Goal: Task Accomplishment & Management: Use online tool/utility

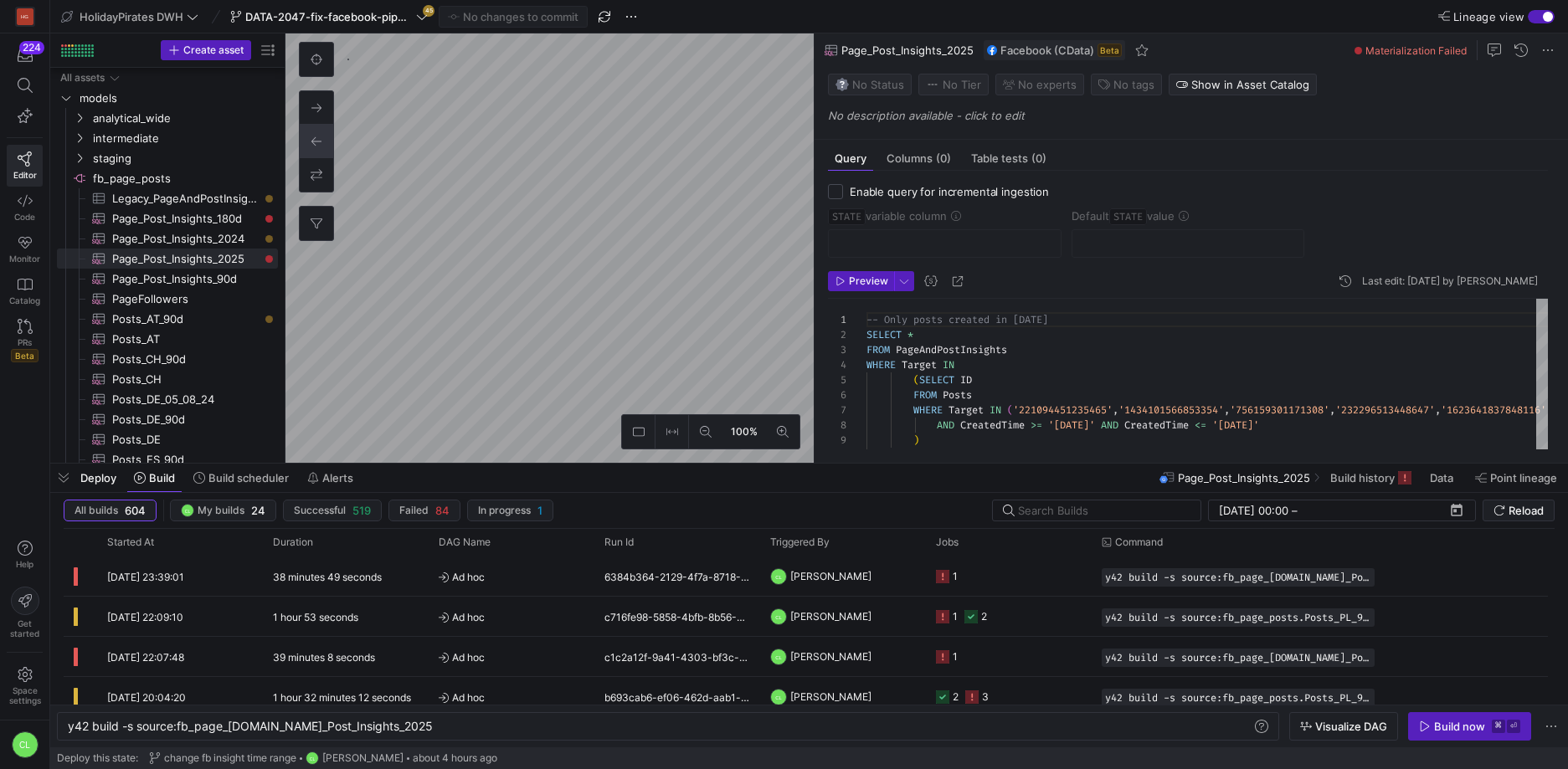
scroll to position [0, 335]
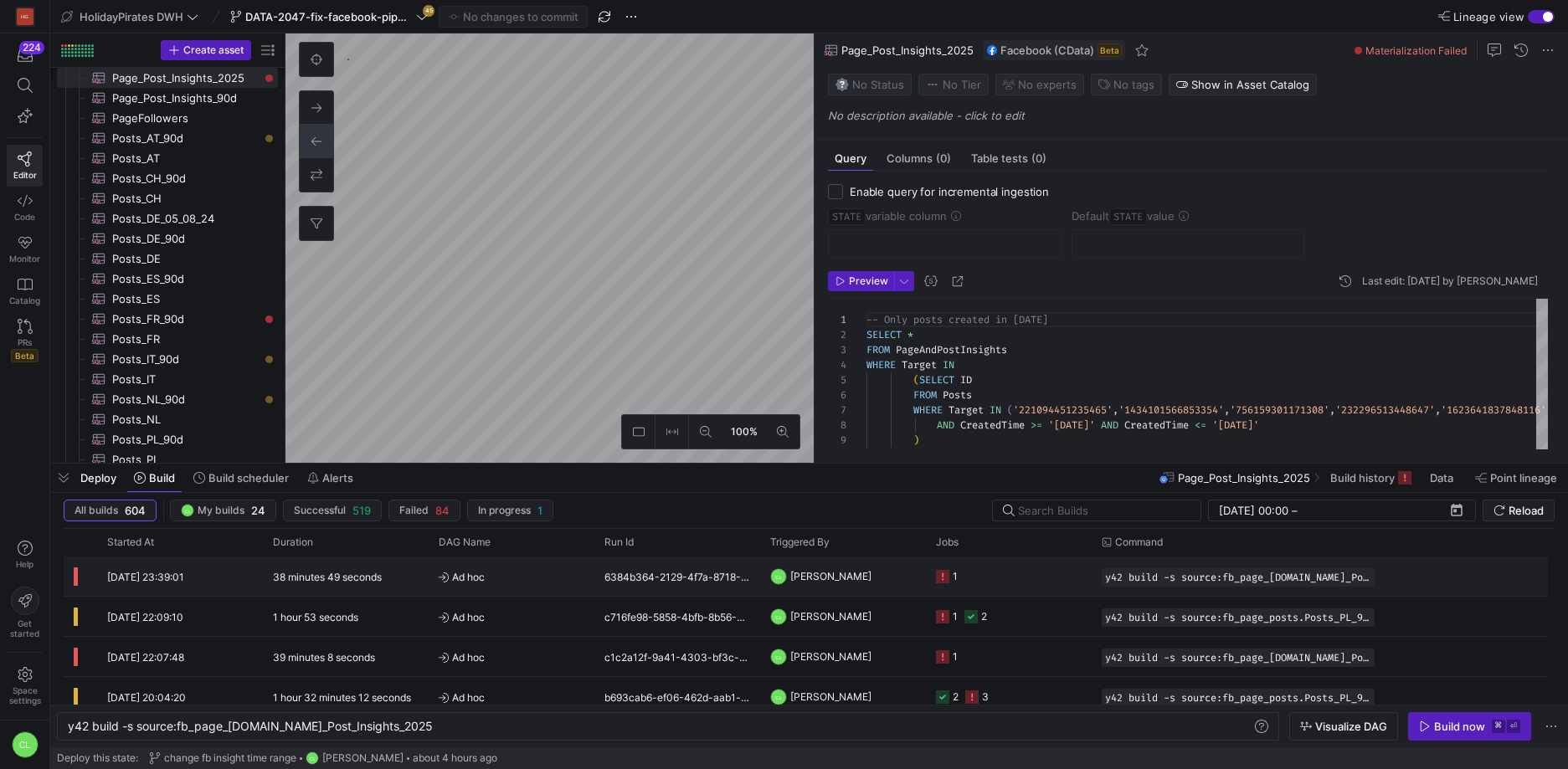
click at [1025, 585] on y42-job-status-cell-renderer "1" at bounding box center [1008, 576] width 145 height 38
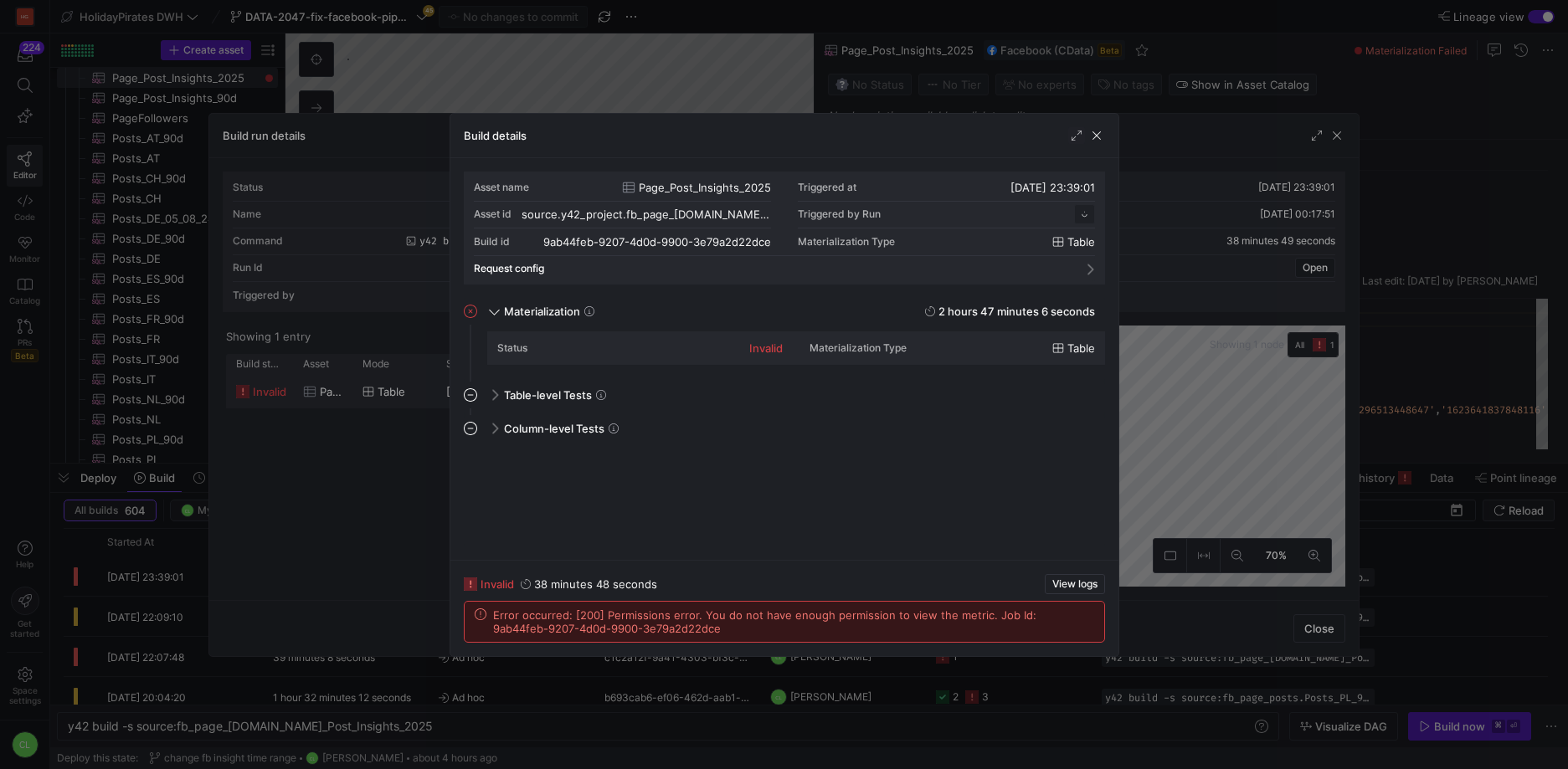
scroll to position [150, 0]
click at [1095, 135] on span "button" at bounding box center [1096, 135] width 17 height 17
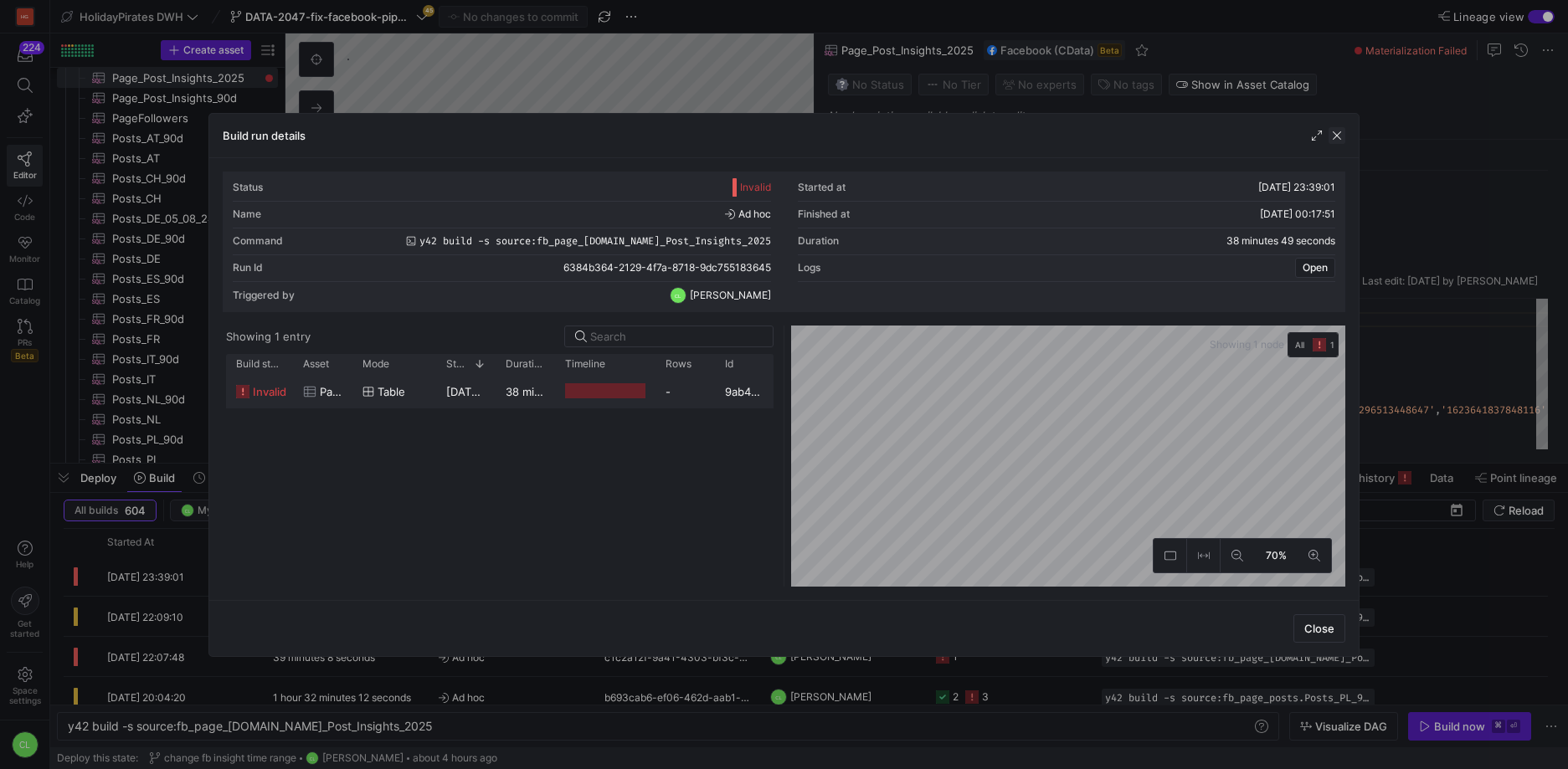
click at [1334, 136] on span "button" at bounding box center [1337, 135] width 17 height 17
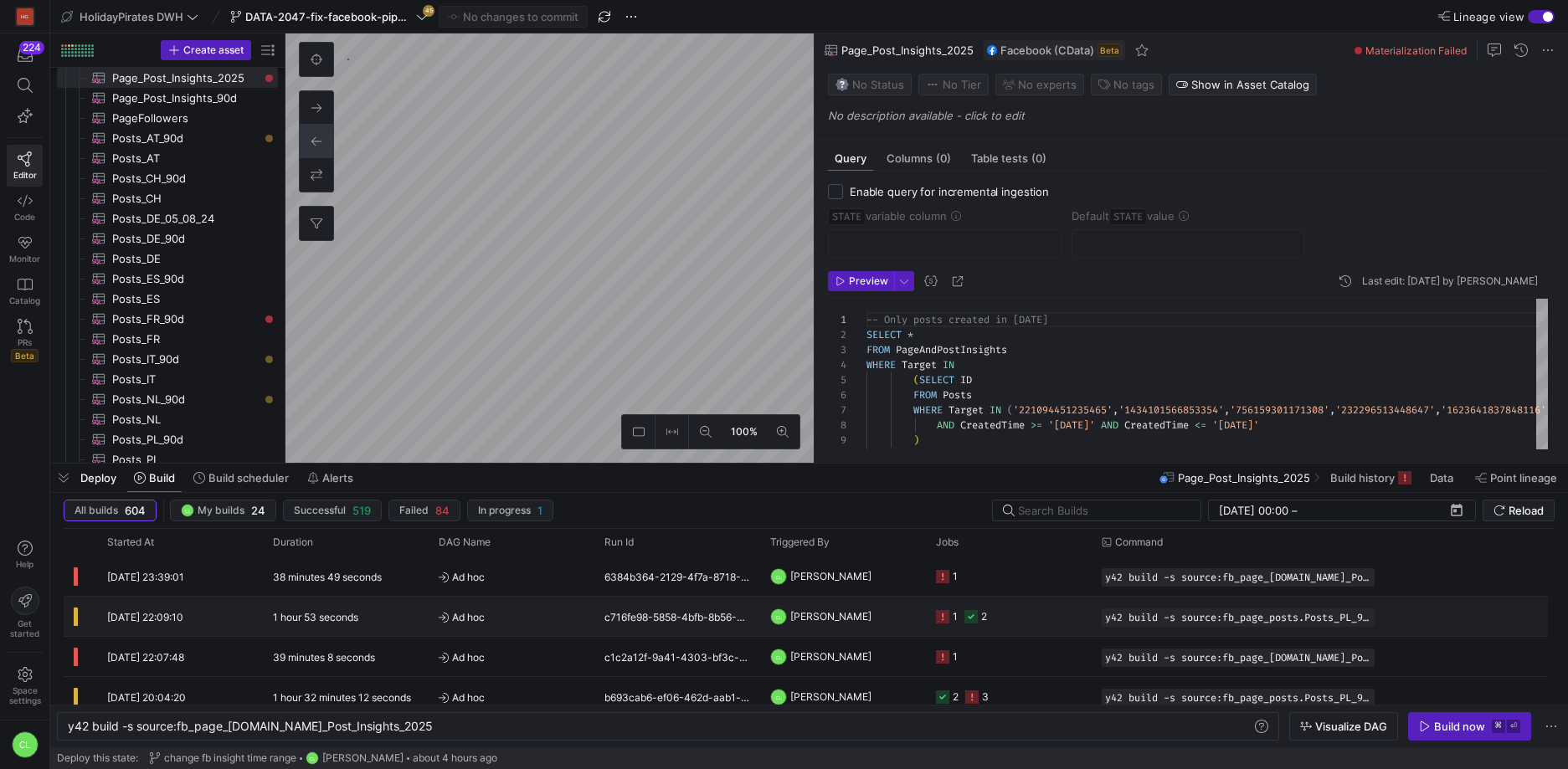
click at [1028, 626] on y42-job-status-cell-renderer "1 2" at bounding box center [1008, 616] width 145 height 38
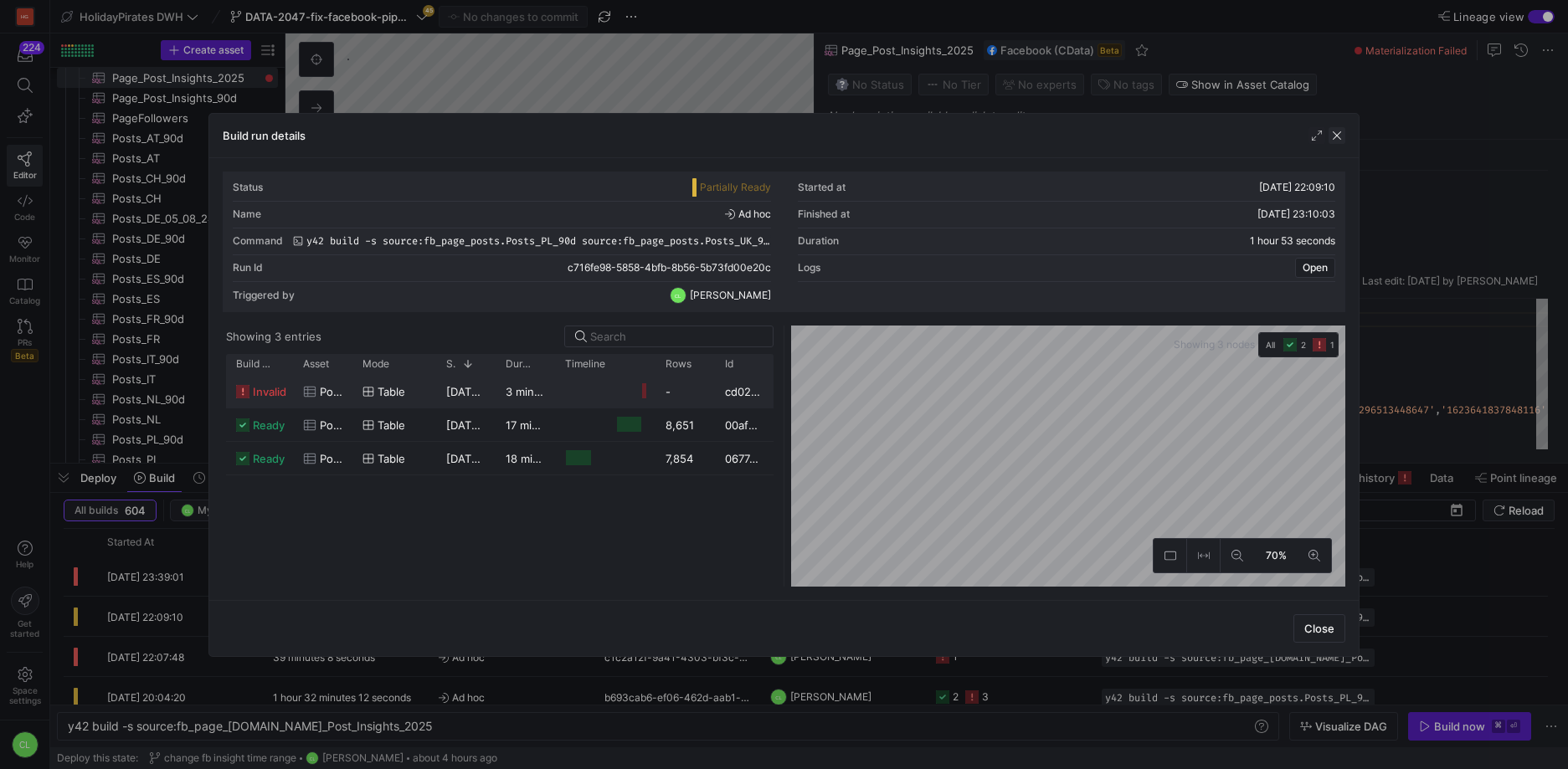
click at [1338, 141] on span "button" at bounding box center [1337, 135] width 17 height 17
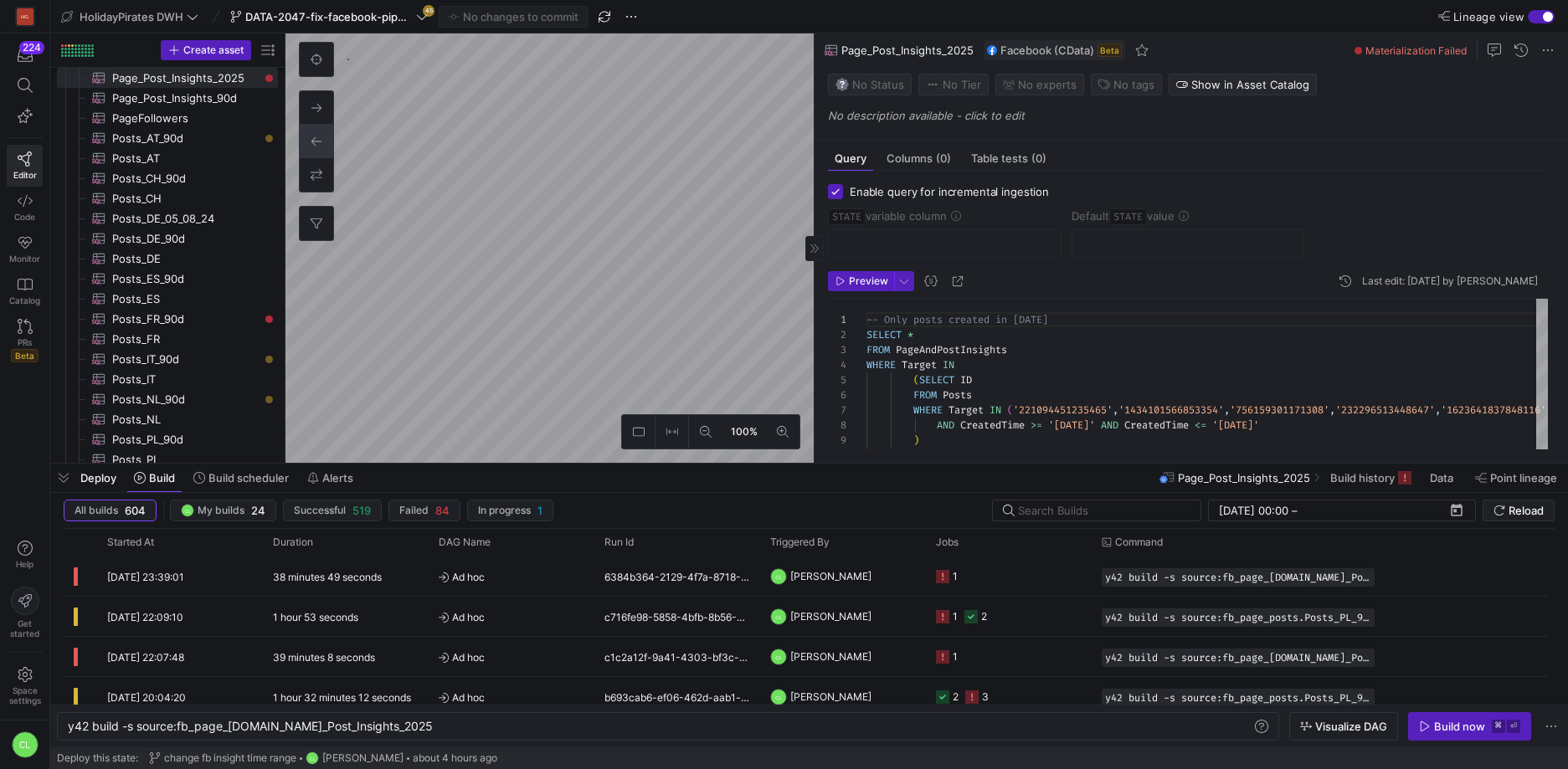
checkbox input "true"
type input "STATE"
type input "[DATE]"
type textarea "SELECT * , CreatedTime as STATE FROM Posts WHERE Target = '780366268663315' -- …"
type textarea "y42 build -s source:fb_page_posts.Posts_FR_90d"
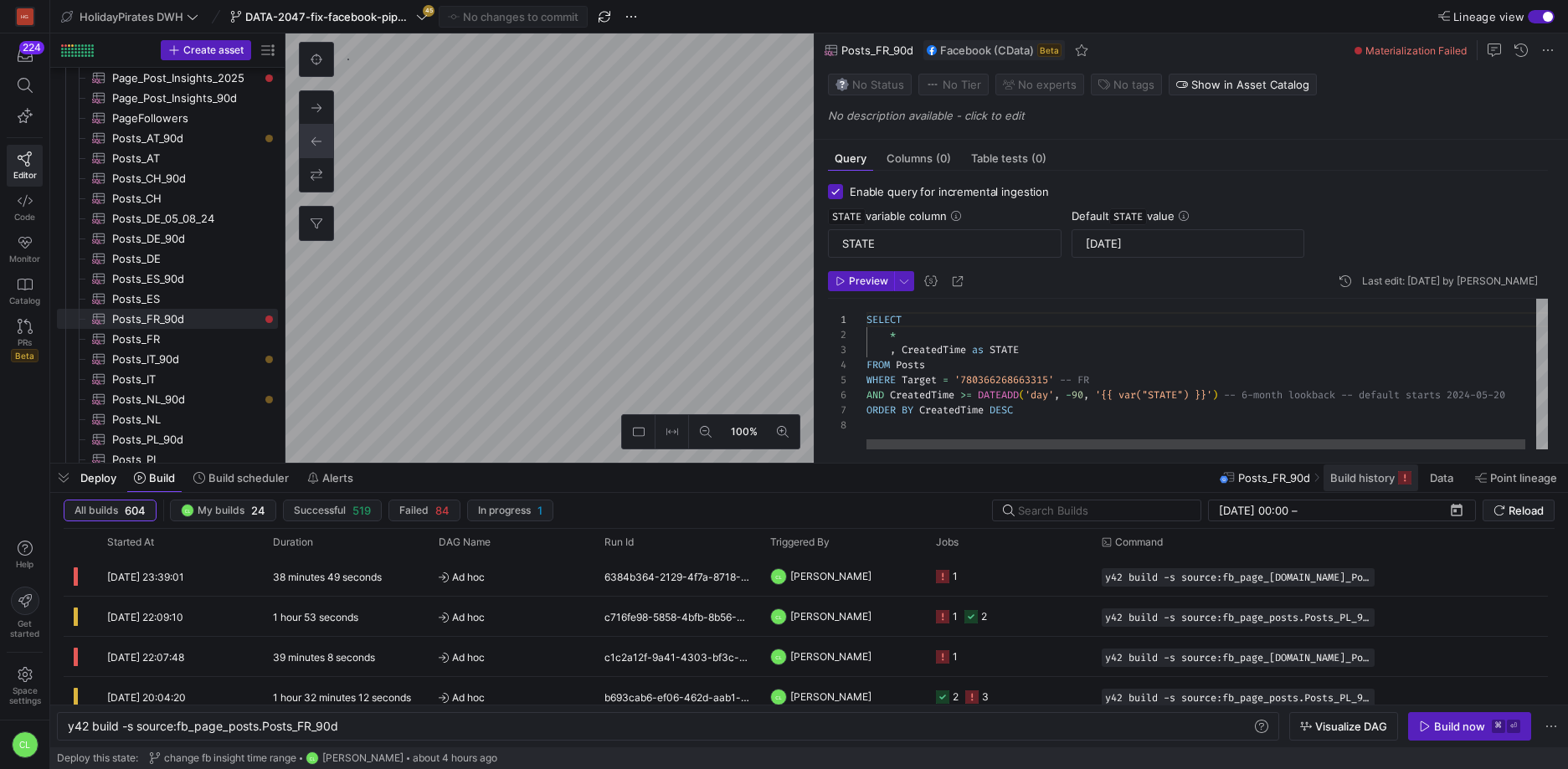
click at [1383, 484] on span at bounding box center [1370, 477] width 94 height 27
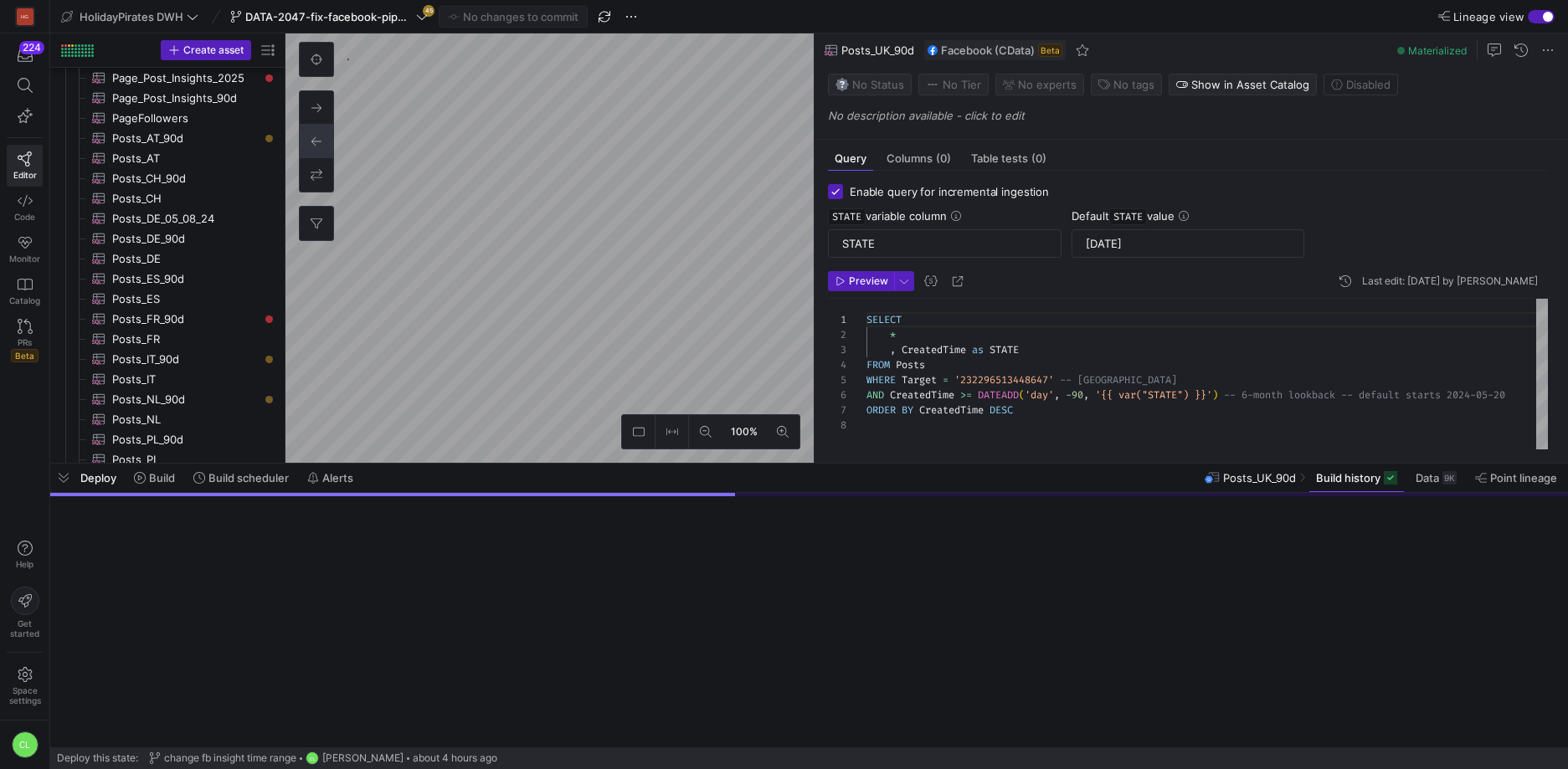
scroll to position [208, 0]
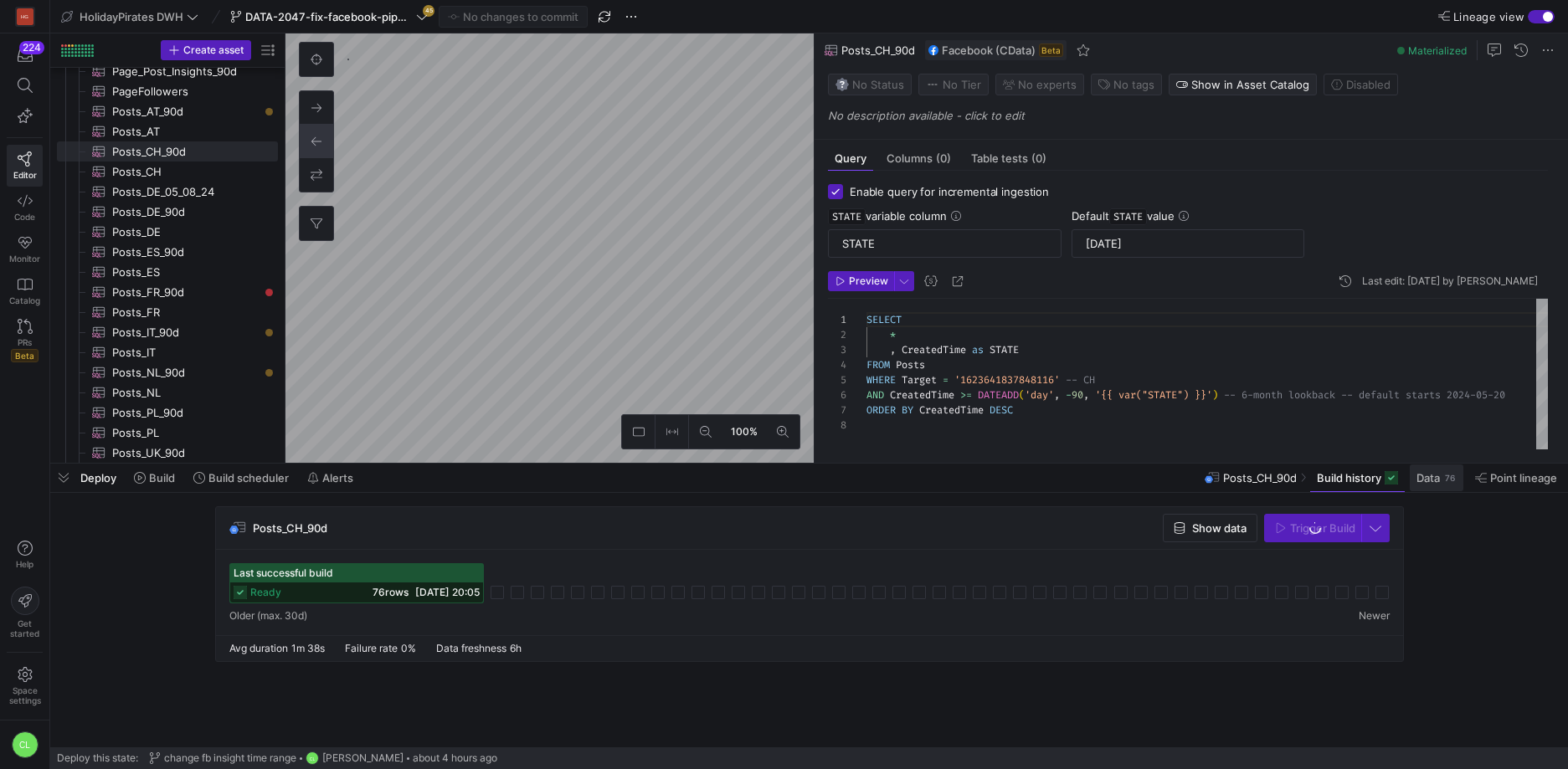
click at [1432, 482] on span "Data" at bounding box center [1428, 477] width 24 height 13
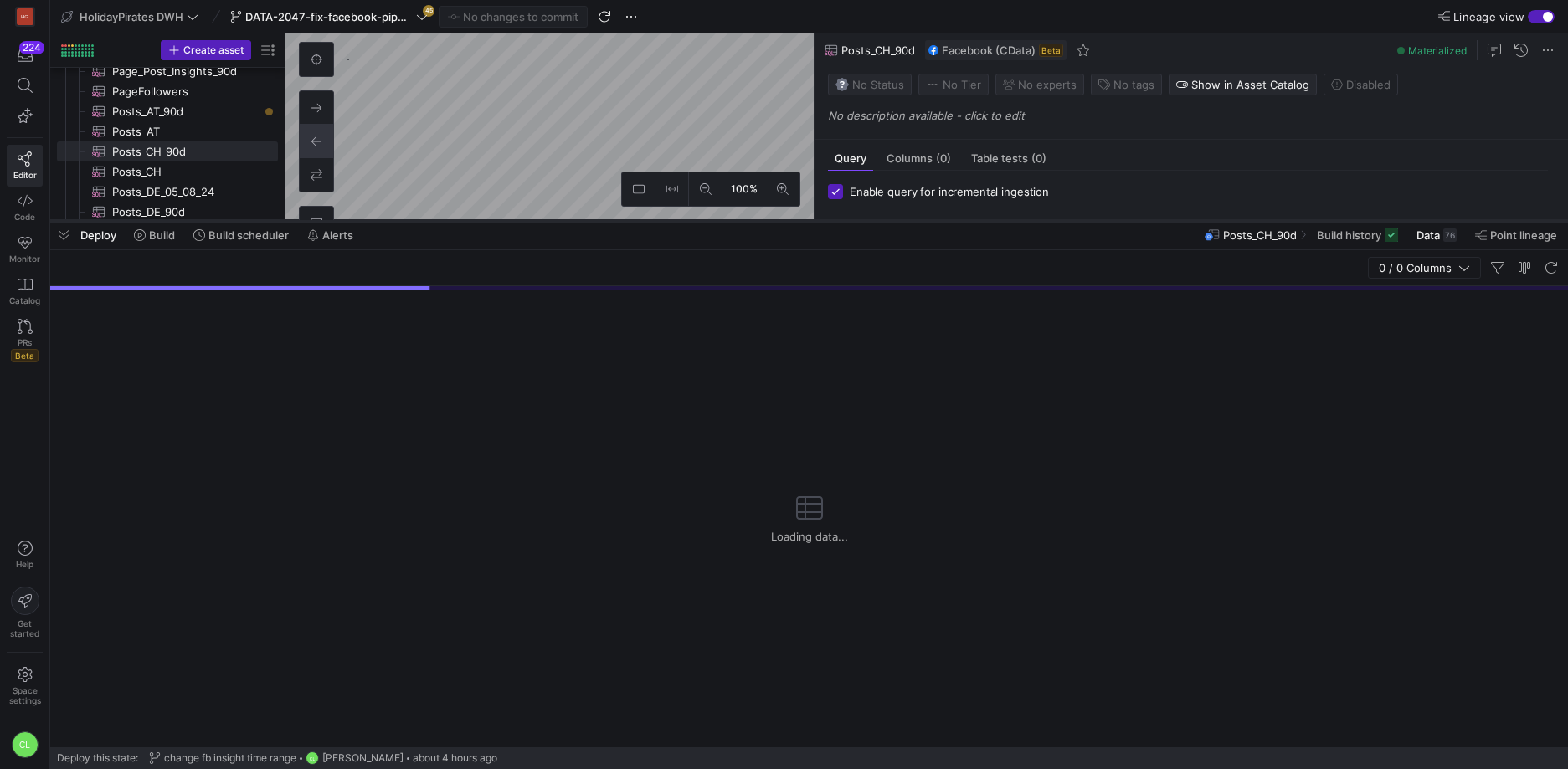
drag, startPoint x: 603, startPoint y: 465, endPoint x: 646, endPoint y: 222, distance: 246.8
click at [646, 222] on div at bounding box center [809, 221] width 1518 height 7
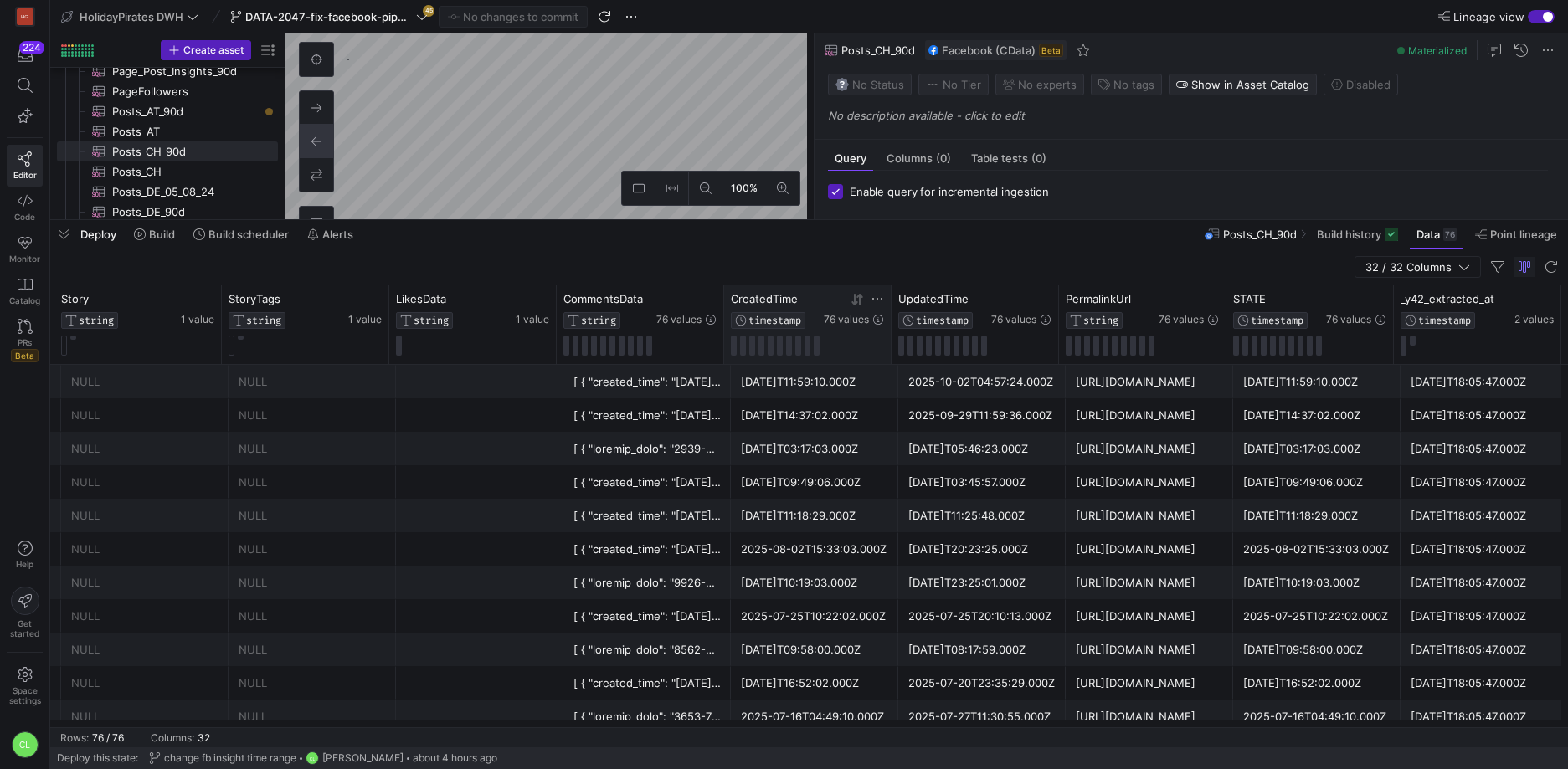
click at [860, 301] on icon at bounding box center [857, 299] width 13 height 13
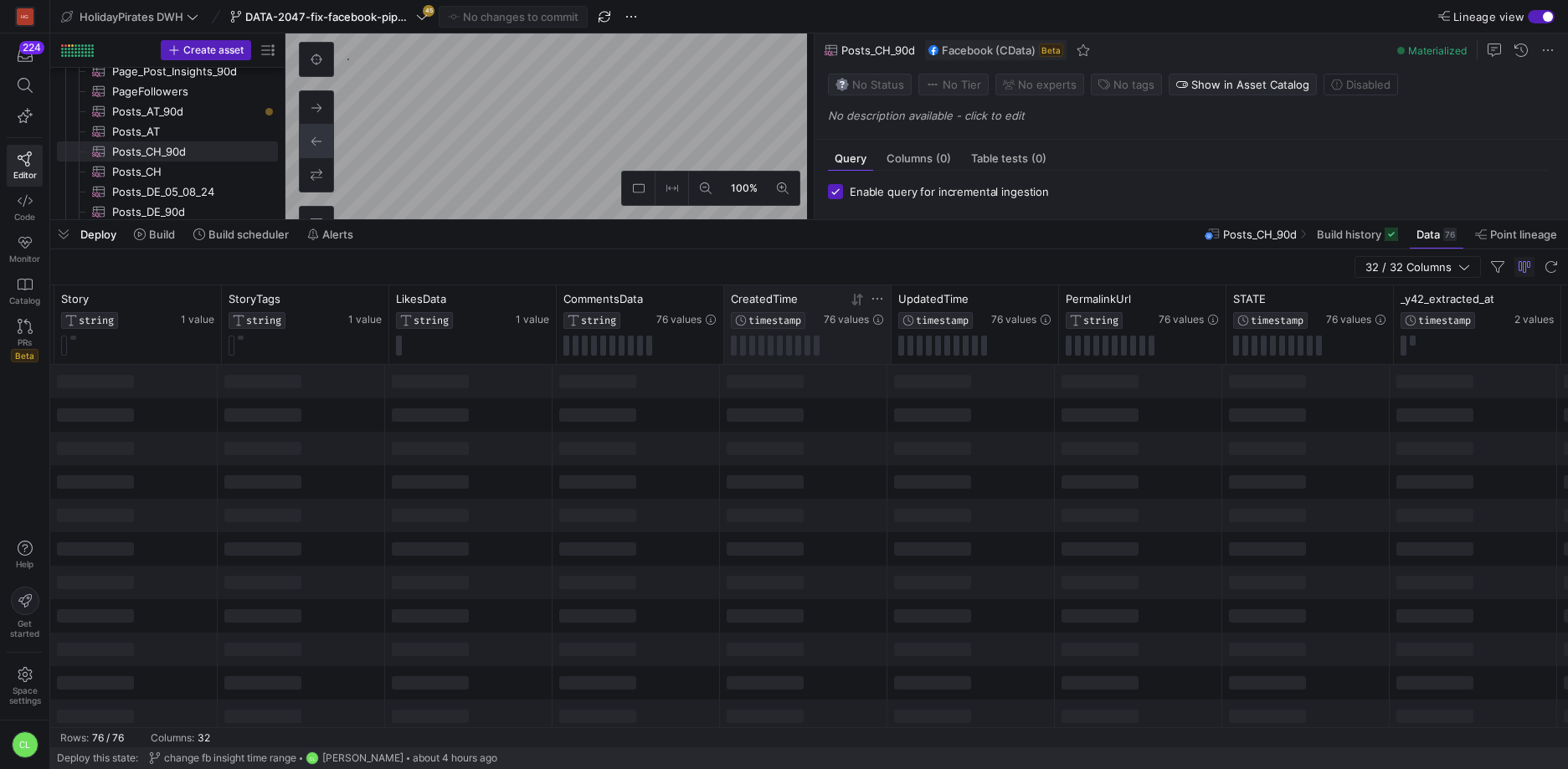
click at [860, 301] on icon at bounding box center [857, 299] width 13 height 13
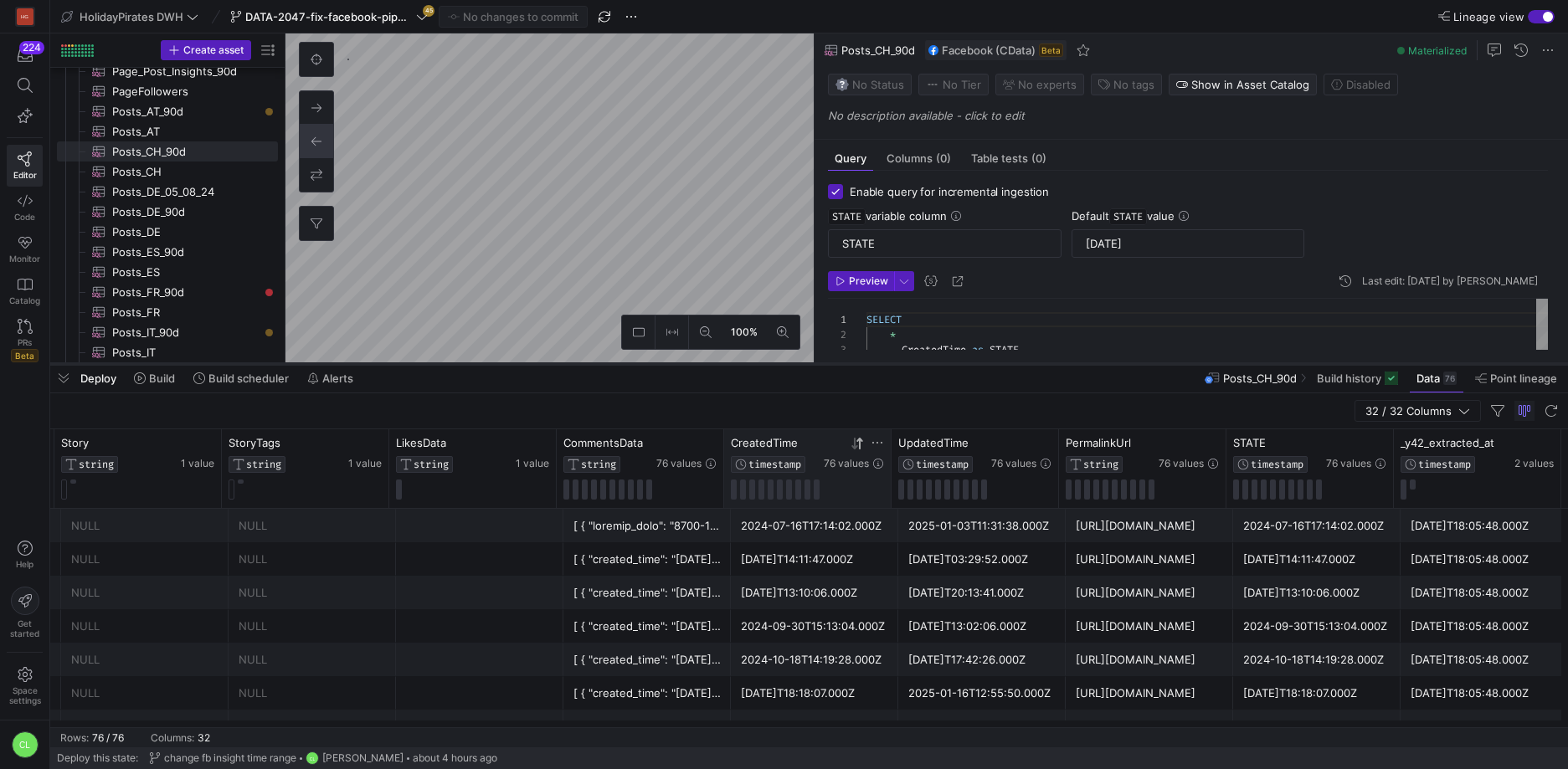
drag, startPoint x: 710, startPoint y: 220, endPoint x: 731, endPoint y: 364, distance: 145.5
click at [731, 364] on div at bounding box center [809, 364] width 1518 height 7
type textarea "SELECT * , CreatedTime as STATE FROM Posts WHERE Target = '232296513448647' -- …"
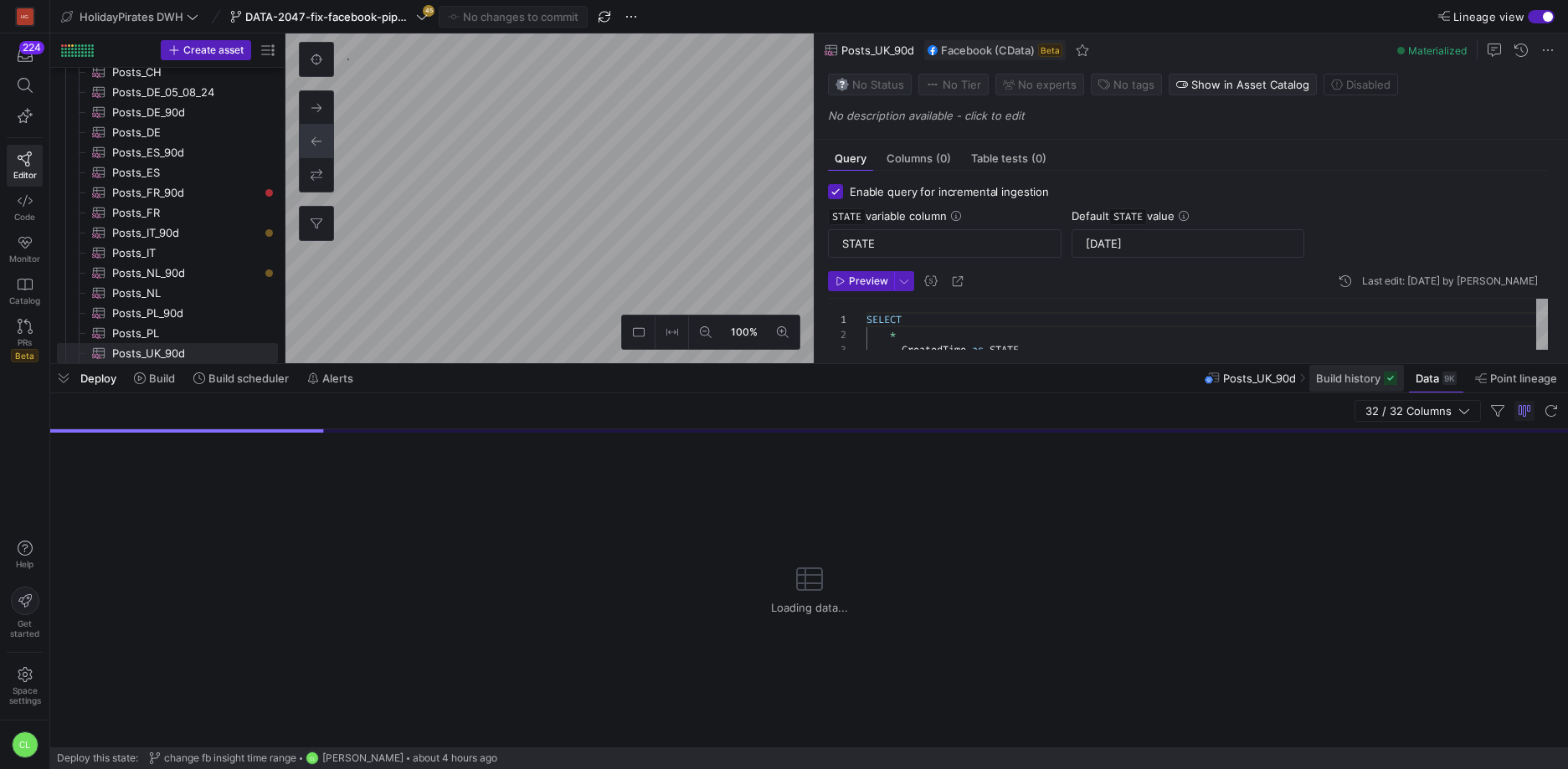
click at [1333, 387] on span at bounding box center [1356, 378] width 94 height 27
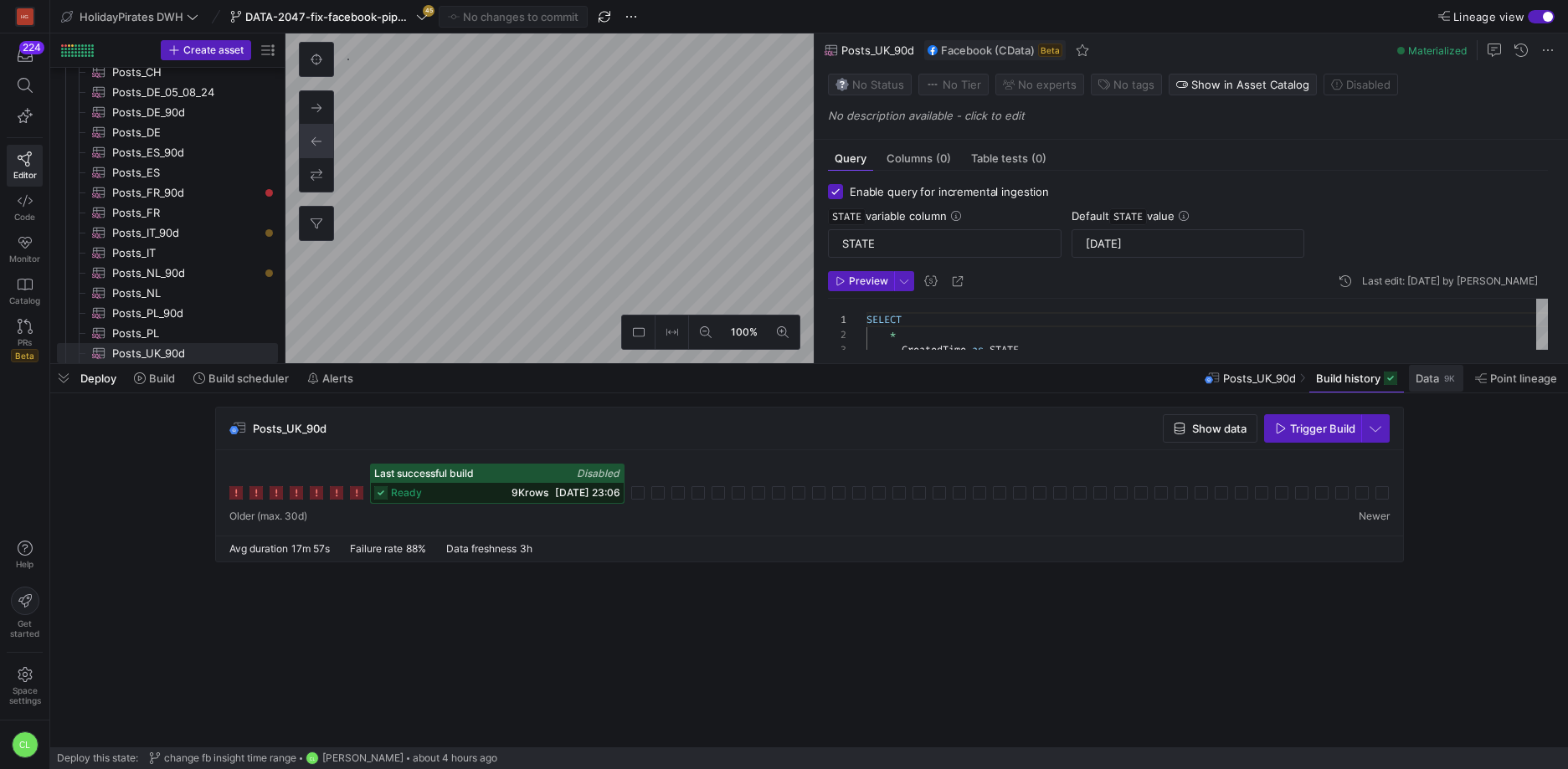
click at [1433, 376] on span "Data" at bounding box center [1427, 378] width 24 height 13
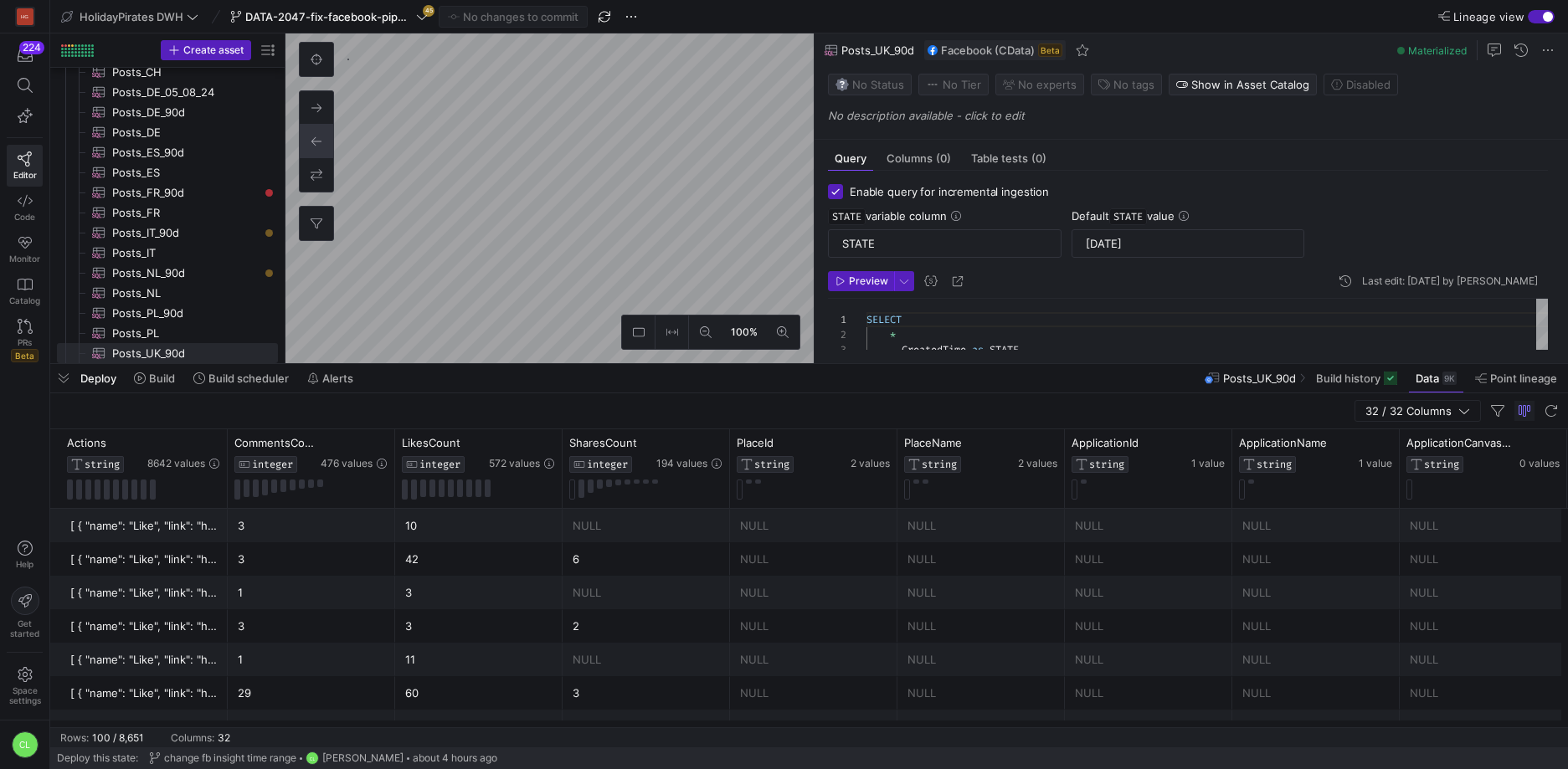
scroll to position [0, 2590]
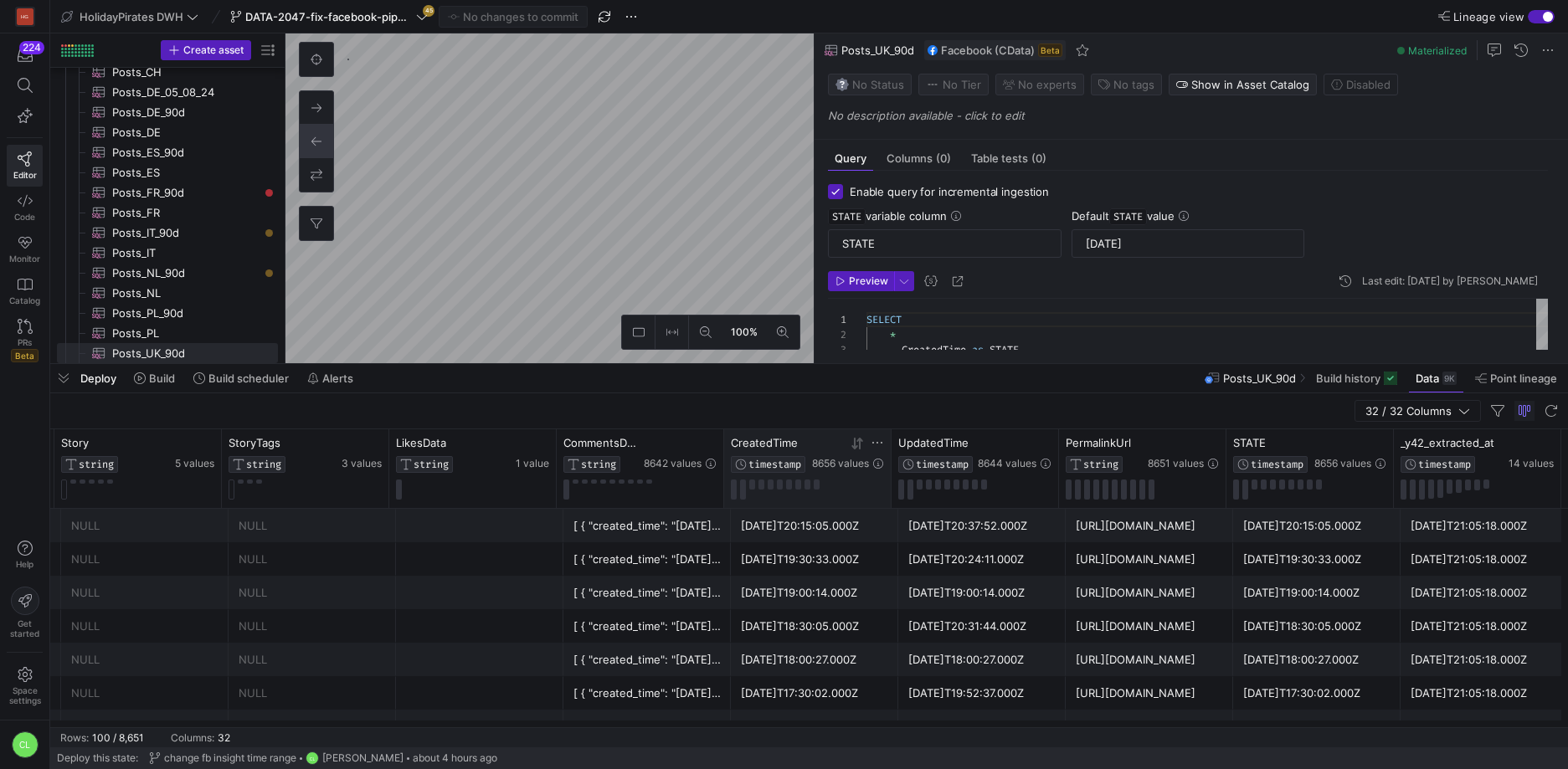
click at [855, 445] on icon at bounding box center [857, 444] width 13 height 13
click at [1073, 382] on div "Deploy Build Build scheduler Alerts Posts_UK_90d Build history Data 9K Point li…" at bounding box center [809, 378] width 1518 height 29
